Goal: Task Accomplishment & Management: Complete application form

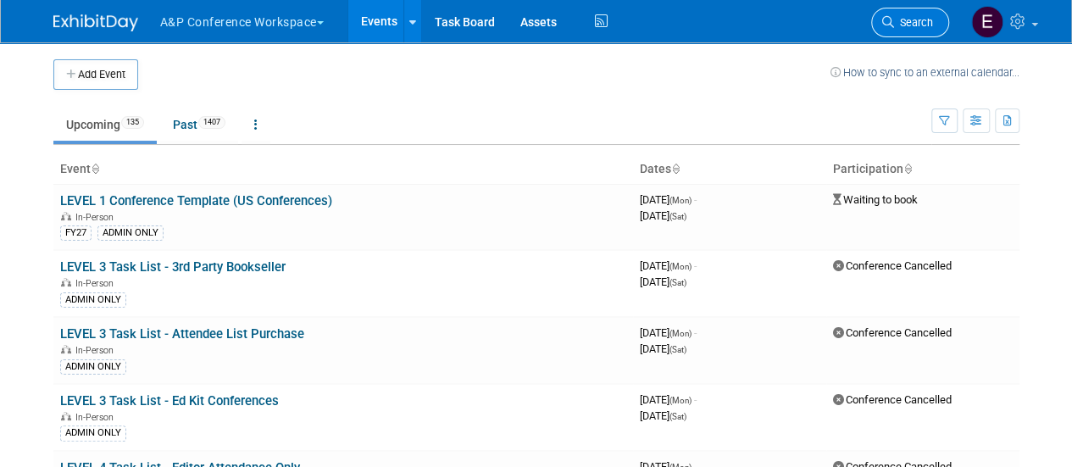
click at [903, 14] on link "Search" at bounding box center [910, 23] width 78 height 30
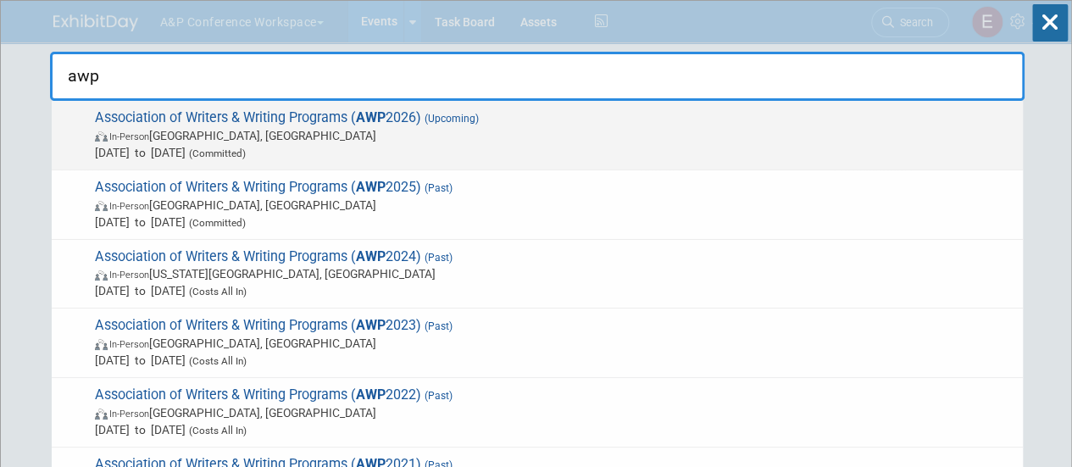
click at [283, 114] on span "Association of Writers & Writing Programs ( AWP 2026) (Upcoming) In-Person [GEO…" at bounding box center [552, 135] width 924 height 52
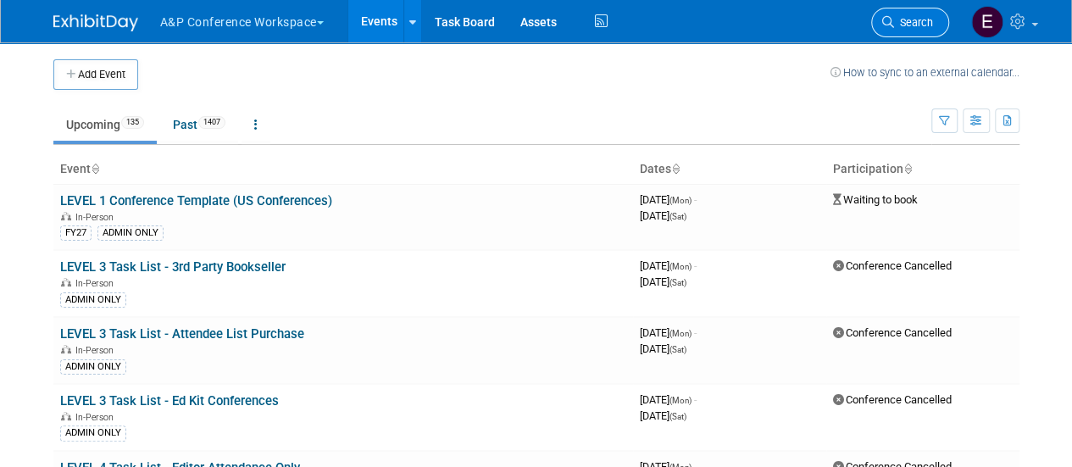
click at [883, 21] on icon at bounding box center [888, 22] width 12 height 12
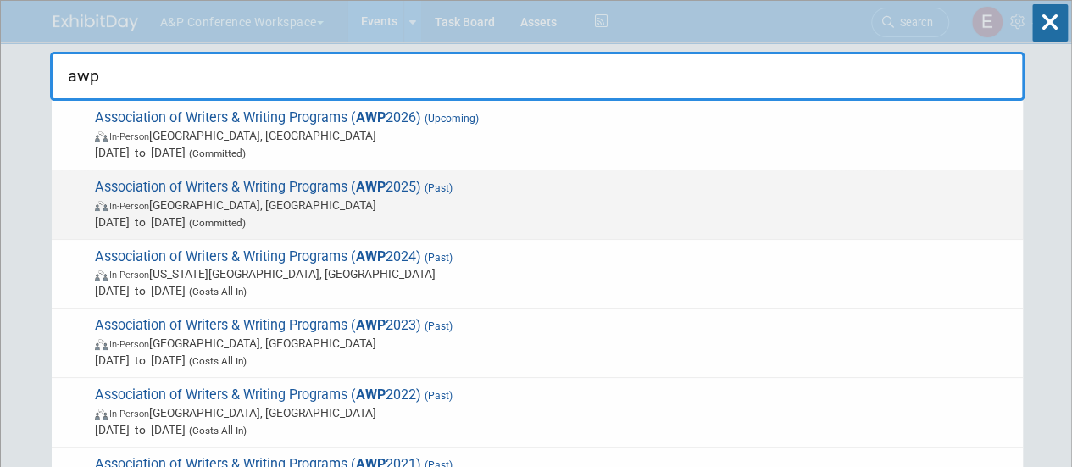
type input "awp"
click at [267, 184] on span "Association of Writers & Writing Programs ( AWP 2025) (Past) In-Person [GEOGRAP…" at bounding box center [552, 205] width 924 height 52
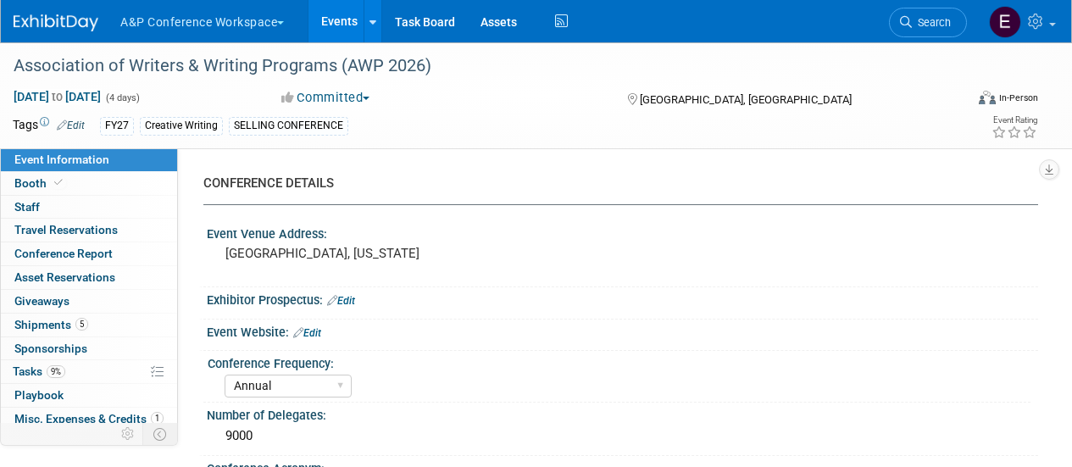
select select "Annual"
select select "Level 1"
select select "In-Person Booth"
select select "Creative Writing"
select select "Bloomsbury Academic"
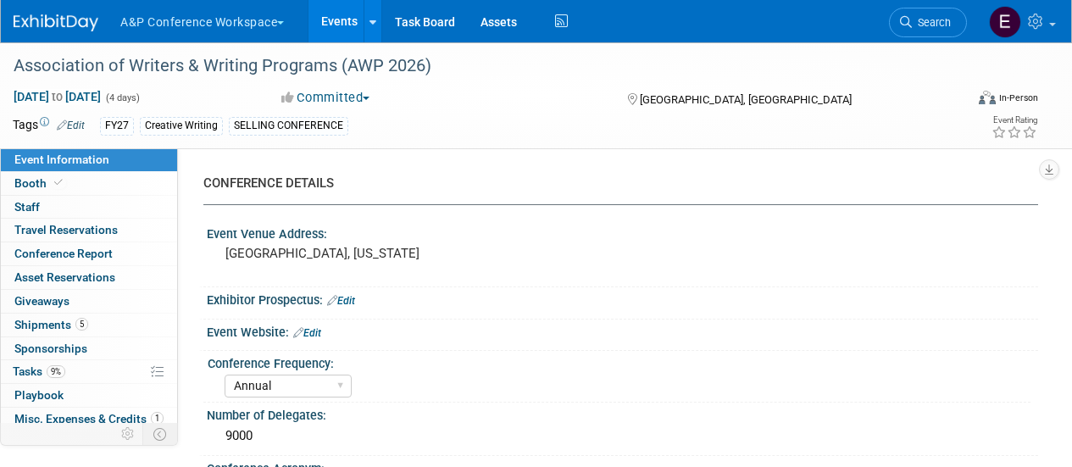
select select "Anne Weston"
select select "Paige Papandrea"
select select "Brand/Subject Presence​"
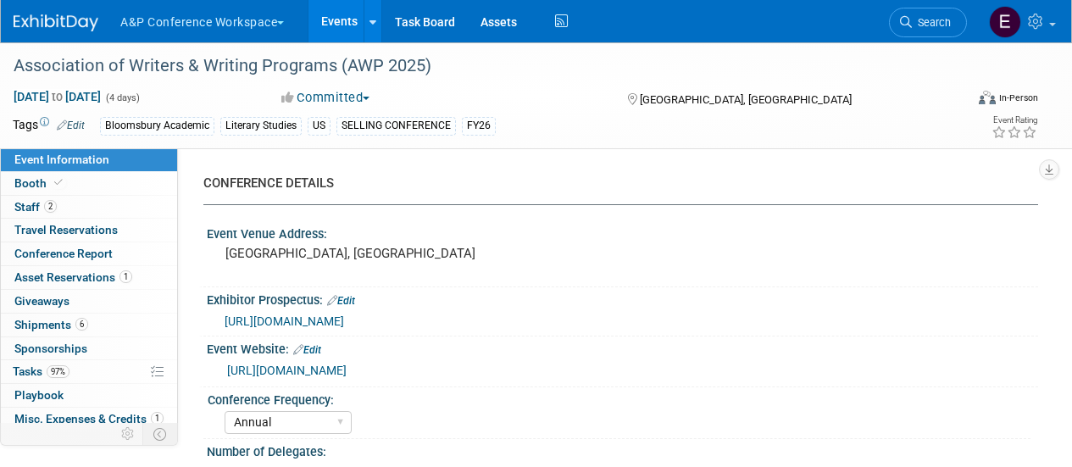
select select "Annual"
select select "Level 1"
select select "In-Person Booth"
select select "Creative Writing"
select select "Bloomsbury Academic"
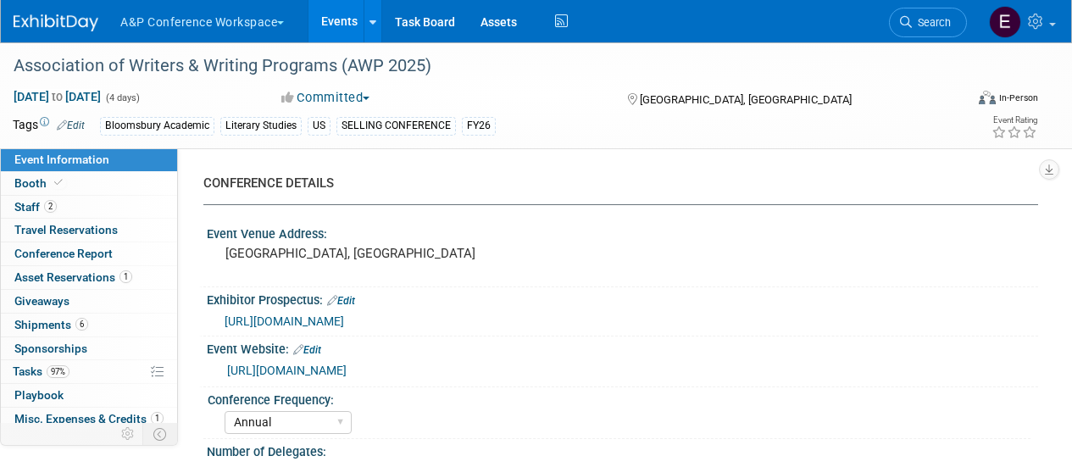
select select "[PERSON_NAME]"
select select "Networking/Commissioning"
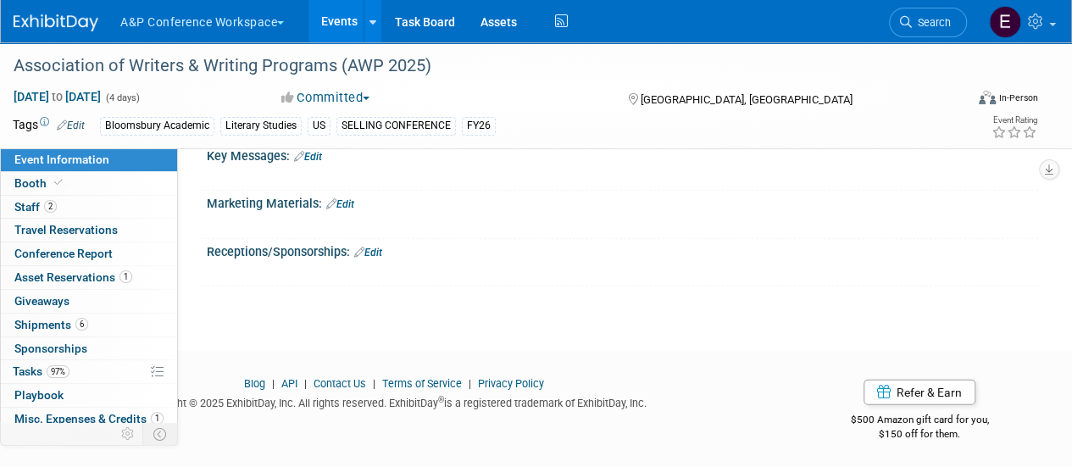
scroll to position [1967, 0]
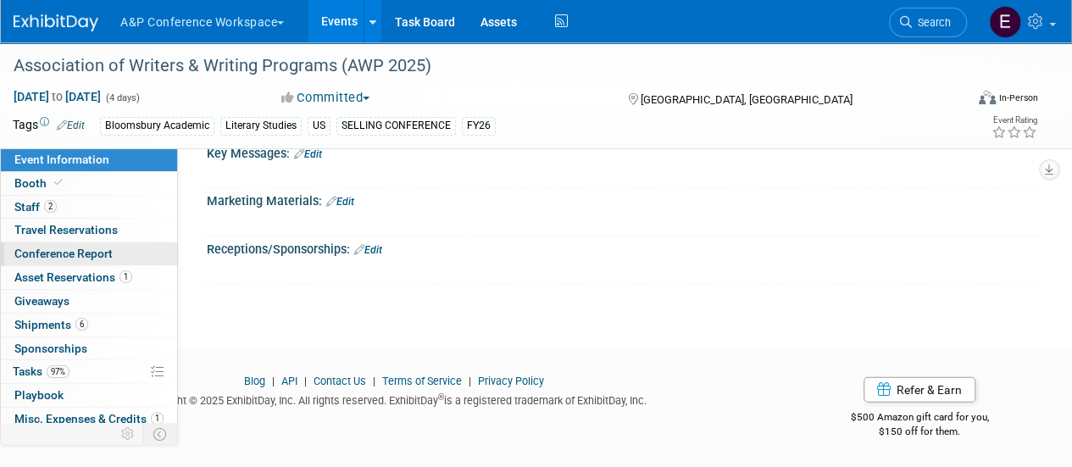
click at [44, 247] on span "Conference Report" at bounding box center [63, 254] width 98 height 14
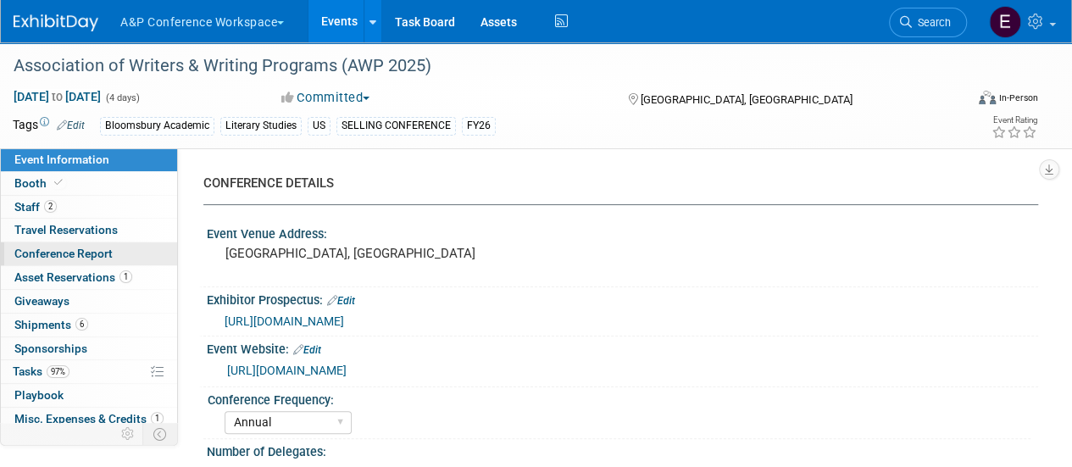
select select "YES"
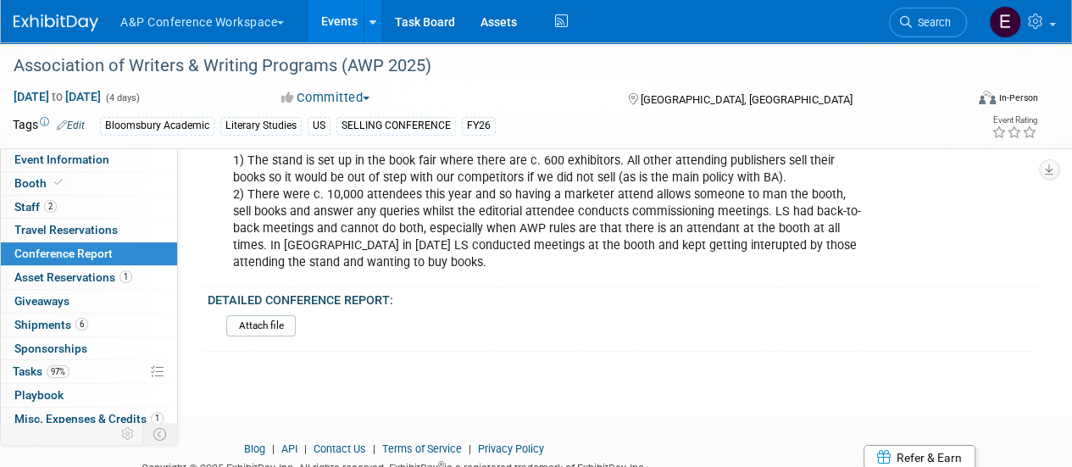
scroll to position [6186, 0]
